Goal: Task Accomplishment & Management: Use online tool/utility

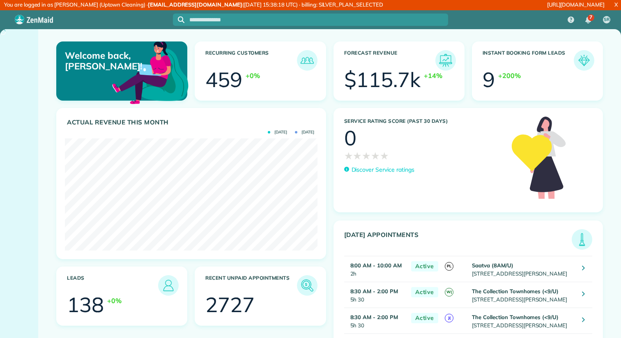
scroll to position [112, 252]
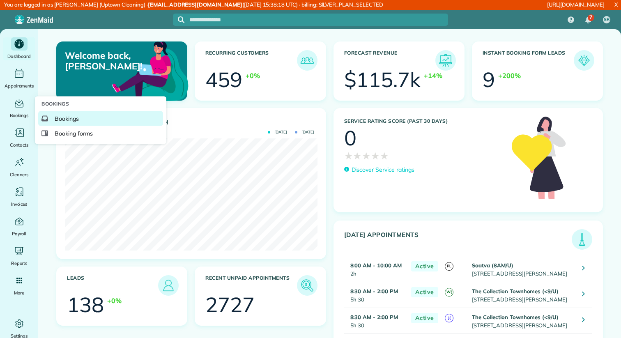
click at [62, 119] on span "Bookings" at bounding box center [67, 119] width 24 height 8
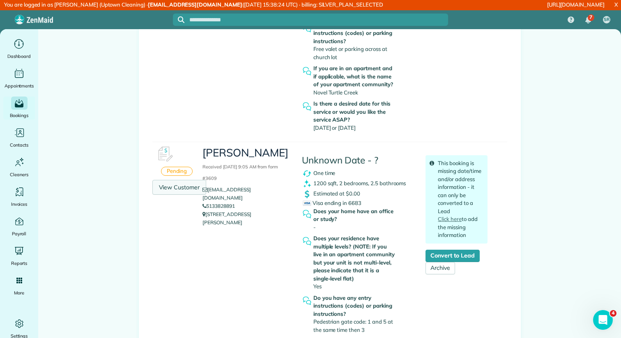
scroll to position [590, 0]
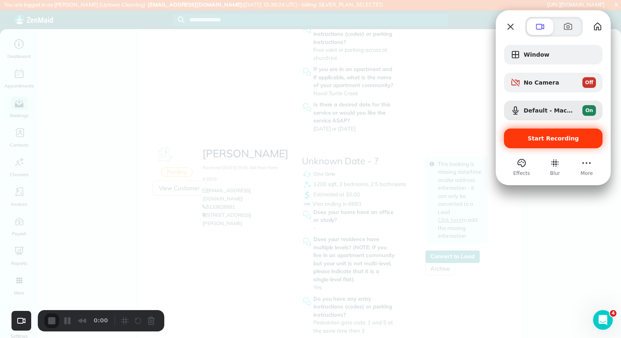
click at [541, 132] on div "Start Recording" at bounding box center [553, 139] width 99 height 20
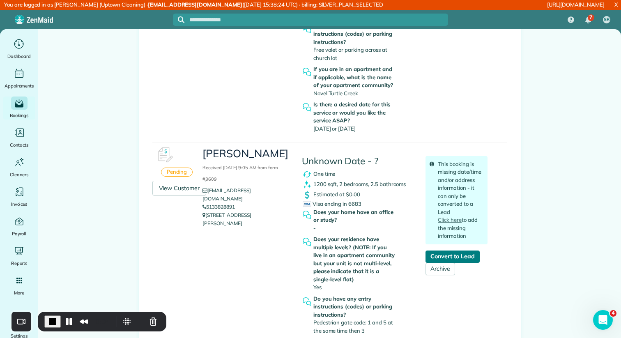
click at [451, 250] on link "Convert to Lead" at bounding box center [452, 256] width 54 height 12
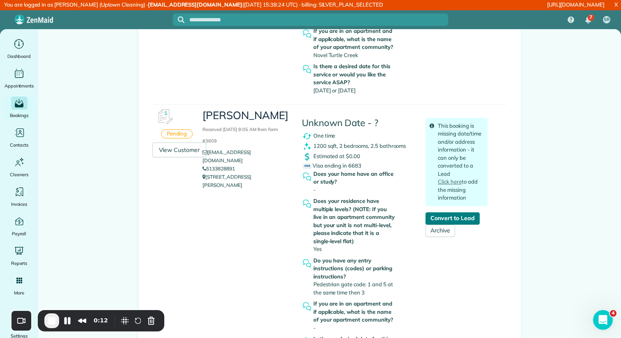
click at [461, 212] on link "Convert to Lead" at bounding box center [452, 218] width 54 height 12
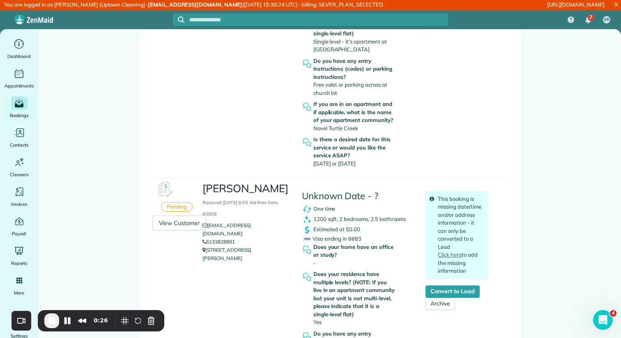
scroll to position [577, 0]
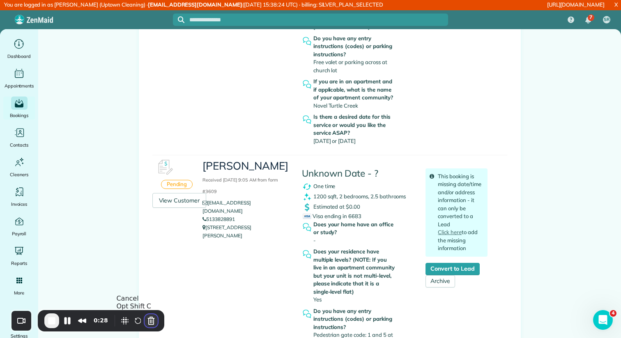
click at [152, 321] on button "Cancel Recording" at bounding box center [151, 320] width 13 height 13
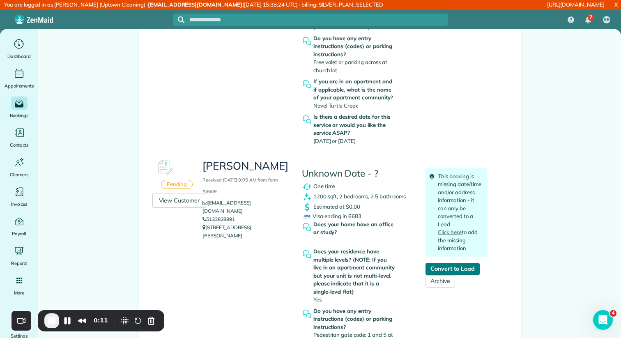
click at [452, 263] on link "Convert to Lead" at bounding box center [452, 269] width 54 height 12
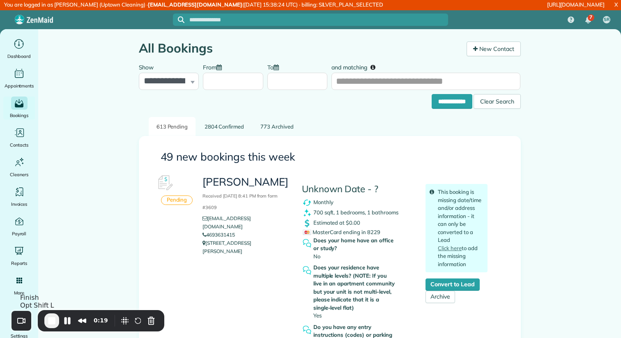
click at [52, 322] on span "End Recording" at bounding box center [52, 321] width 10 height 10
